Goal: Task Accomplishment & Management: Complete application form

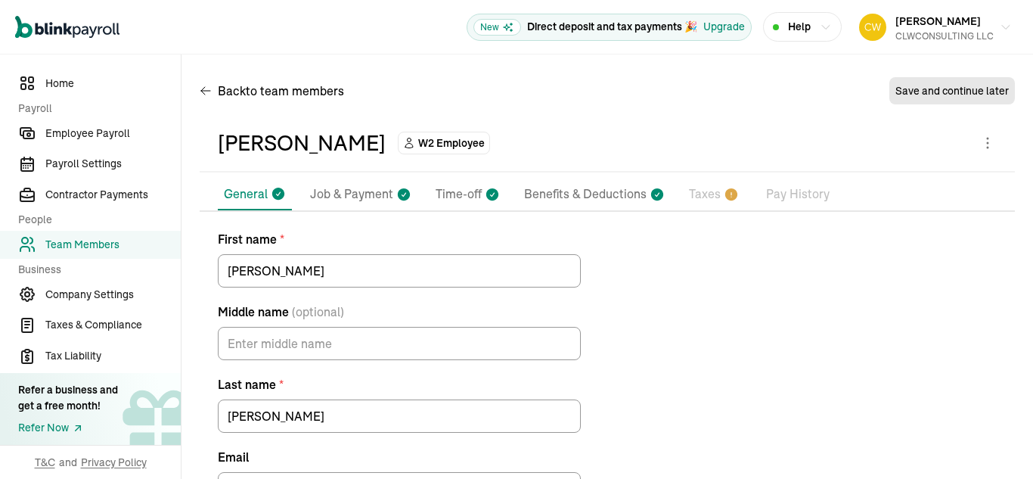
click at [708, 185] on p "Taxes" at bounding box center [705, 195] width 32 height 20
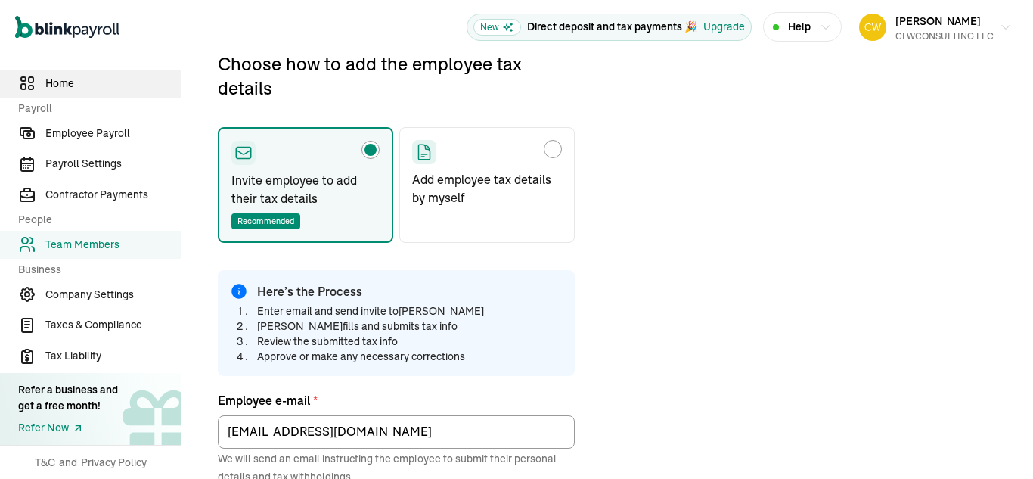
scroll to position [363, 0]
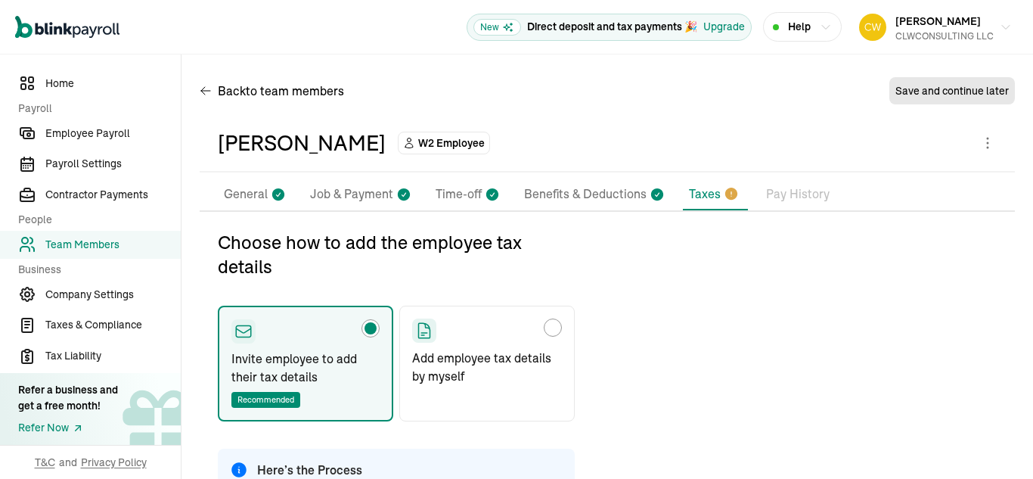
scroll to position [179, 0]
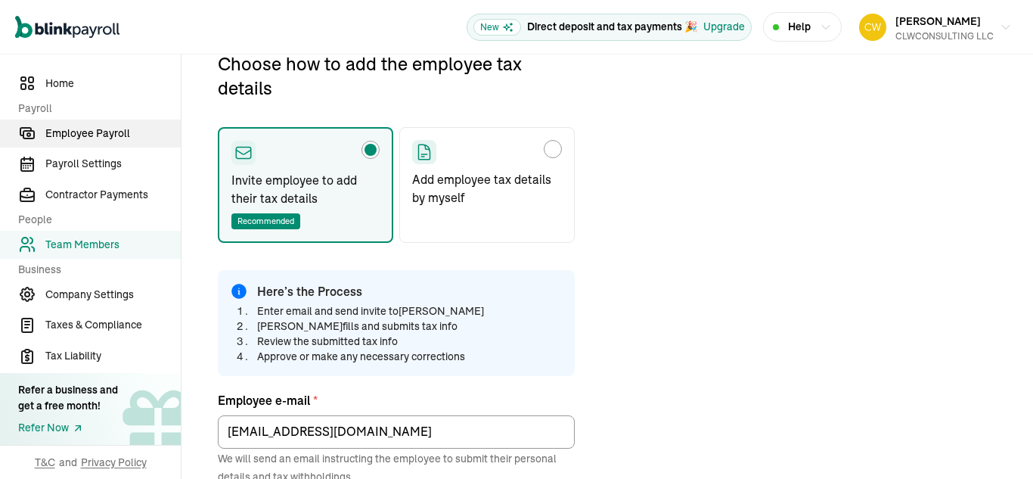
click at [112, 140] on span "Employee Payroll" at bounding box center [112, 134] width 135 height 16
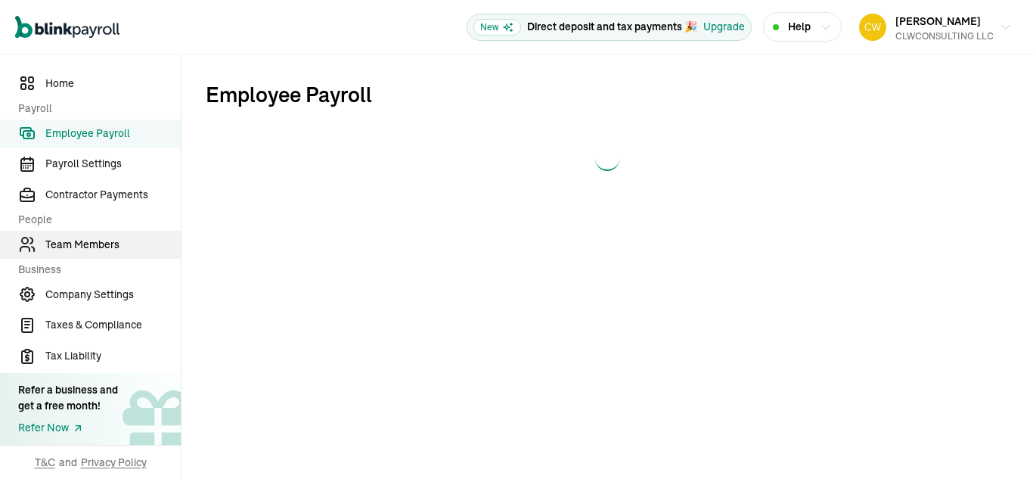
click at [97, 248] on span "Team Members" at bounding box center [112, 245] width 135 height 16
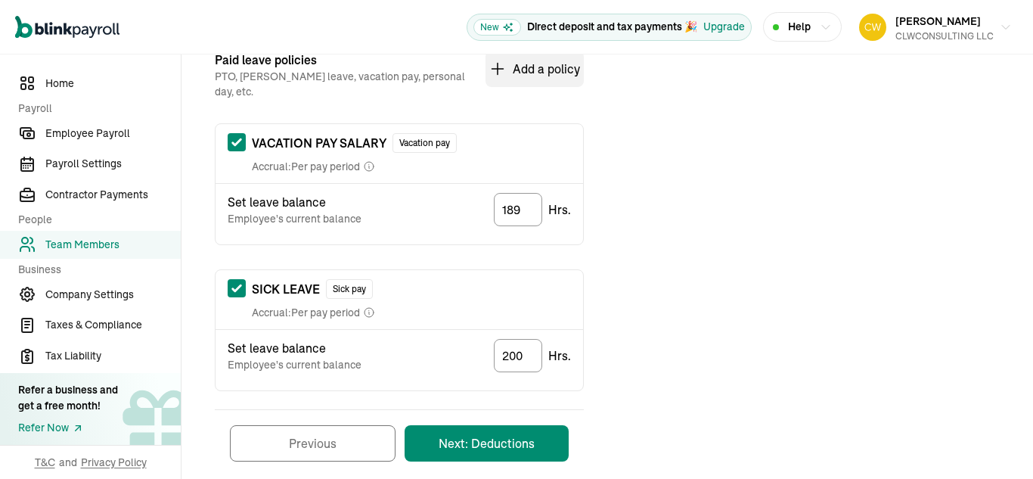
scroll to position [337, 0]
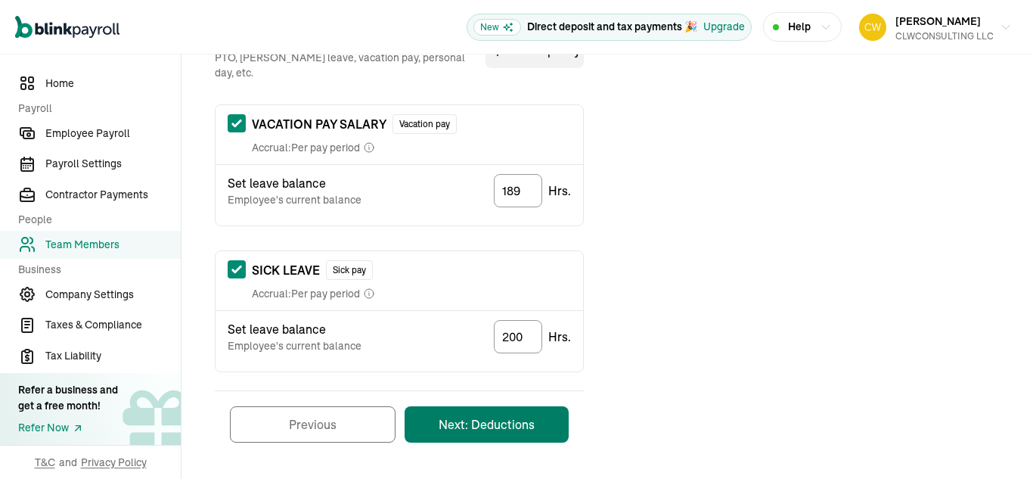
click at [512, 410] on button "Next: Deductions" at bounding box center [487, 424] width 164 height 36
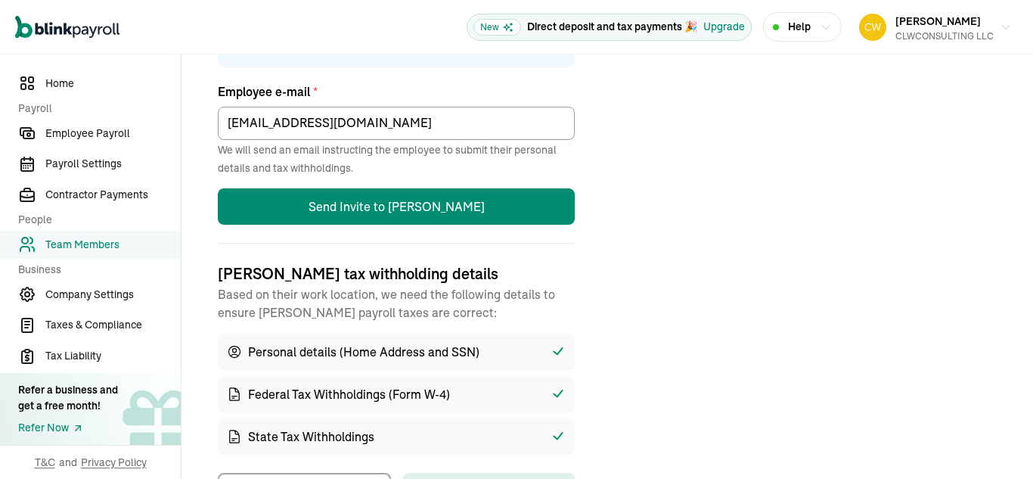
scroll to position [548, 0]
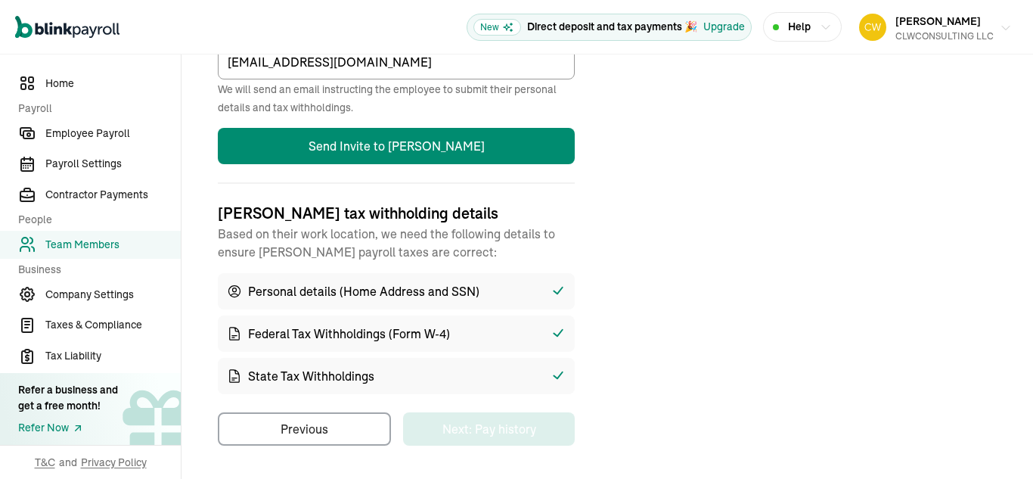
click at [994, 34] on button "Carl Williams CLWCONSULTING LLC" at bounding box center [935, 27] width 165 height 38
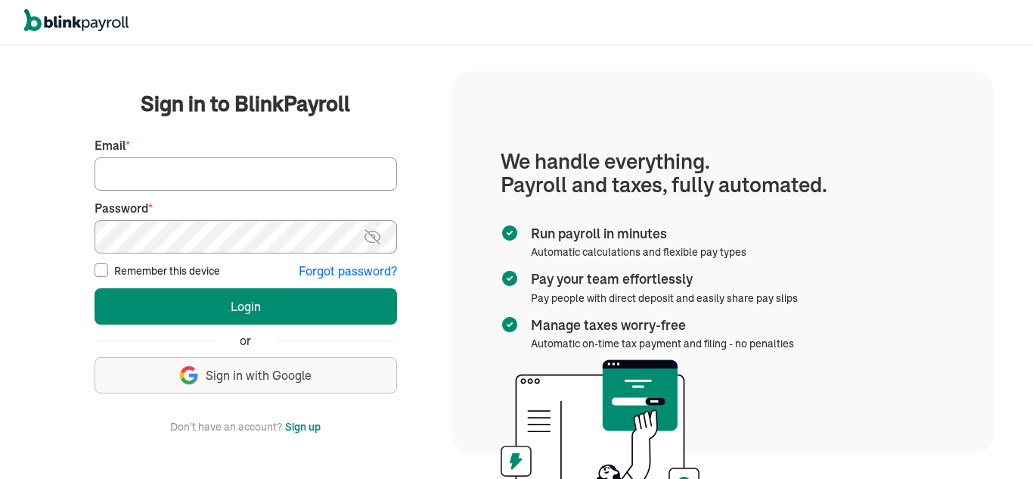
type input "cwilliams@clwconsultinggroup.com"
click at [98, 272] on input "Remember this device" at bounding box center [102, 270] width 14 height 14
checkbox input "true"
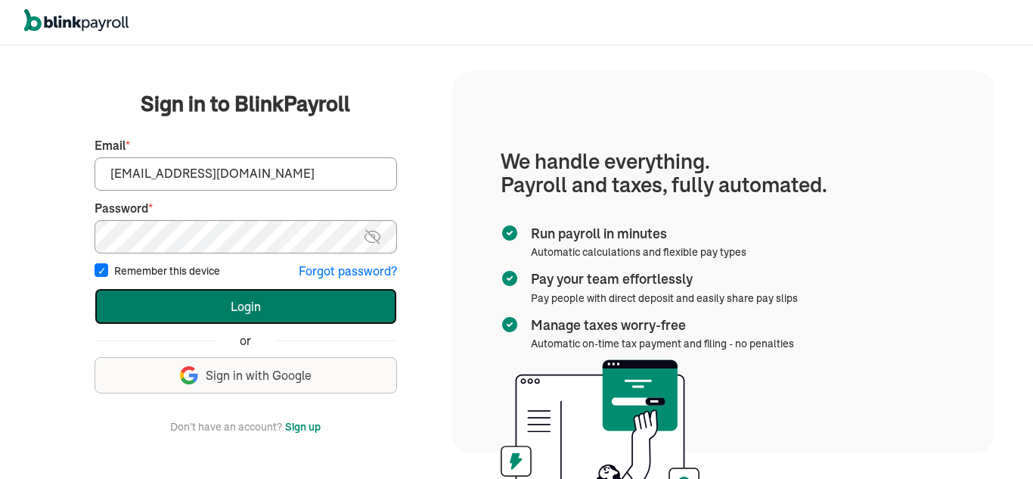
click at [272, 309] on button "Login" at bounding box center [246, 306] width 303 height 36
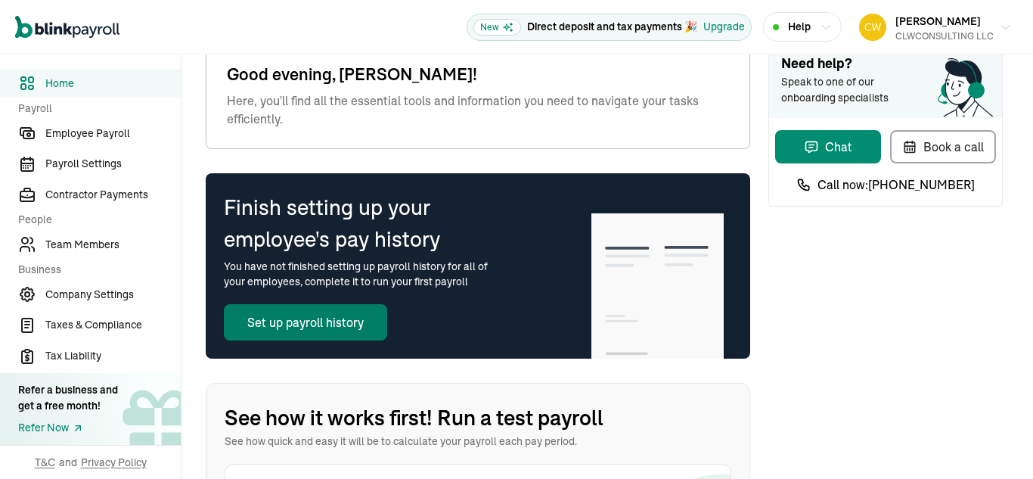
click at [329, 322] on button "Set up payroll history" at bounding box center [305, 322] width 163 height 36
